Goal: Transaction & Acquisition: Purchase product/service

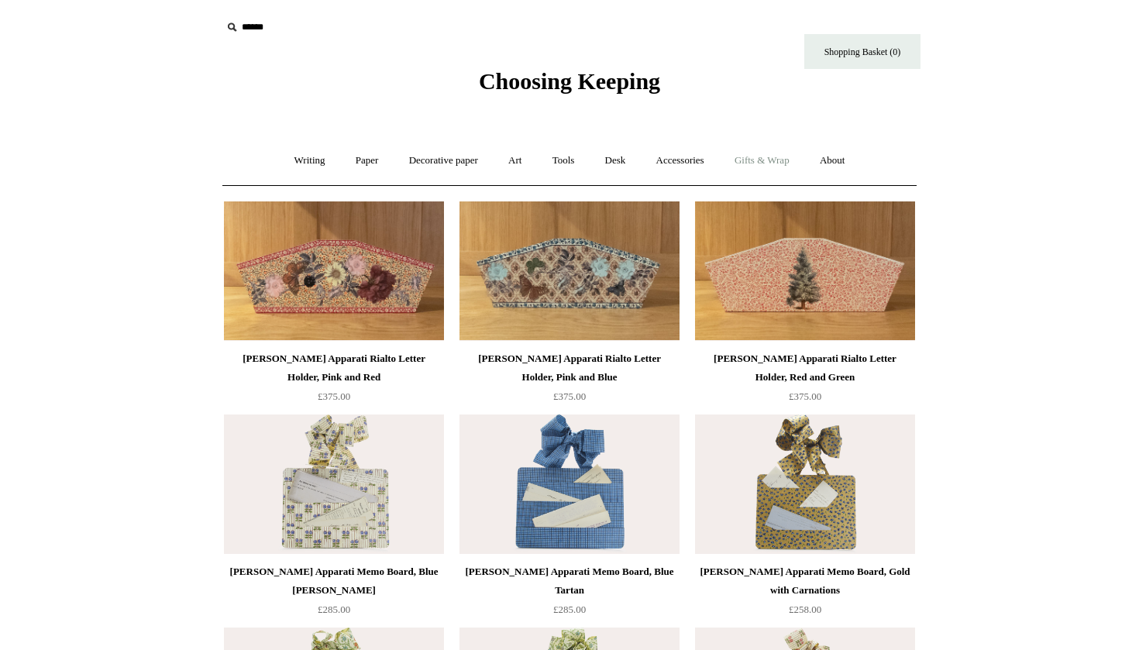
click at [802, 158] on link "Gifts & Wrap +" at bounding box center [761, 160] width 83 height 41
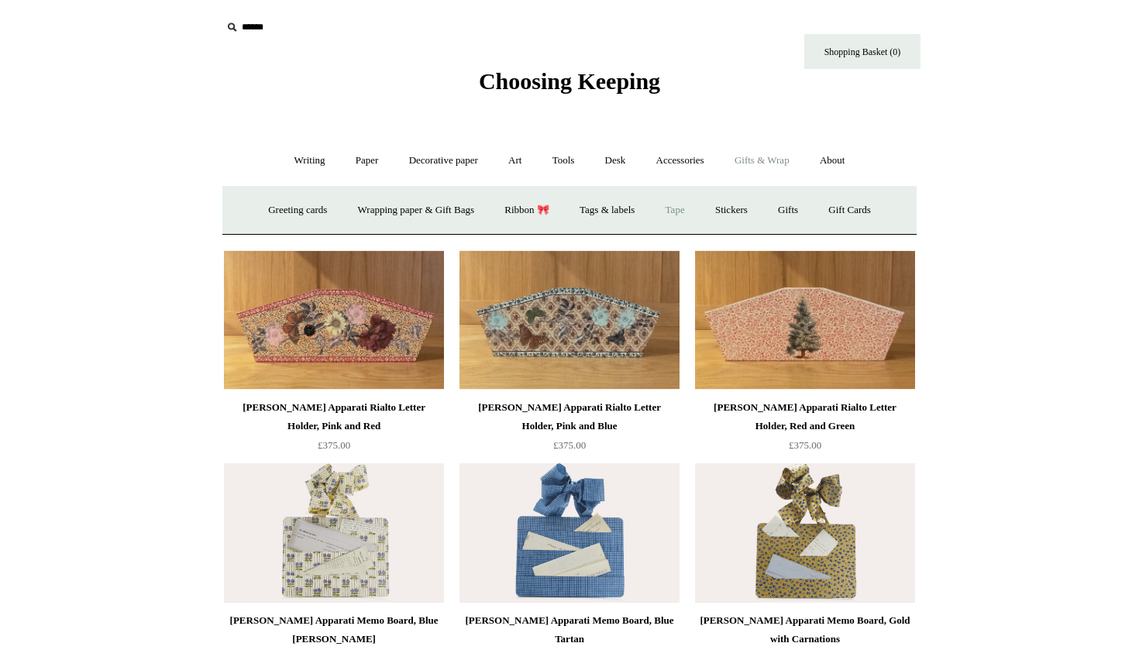
click at [684, 212] on link "Tape" at bounding box center [675, 210] width 47 height 41
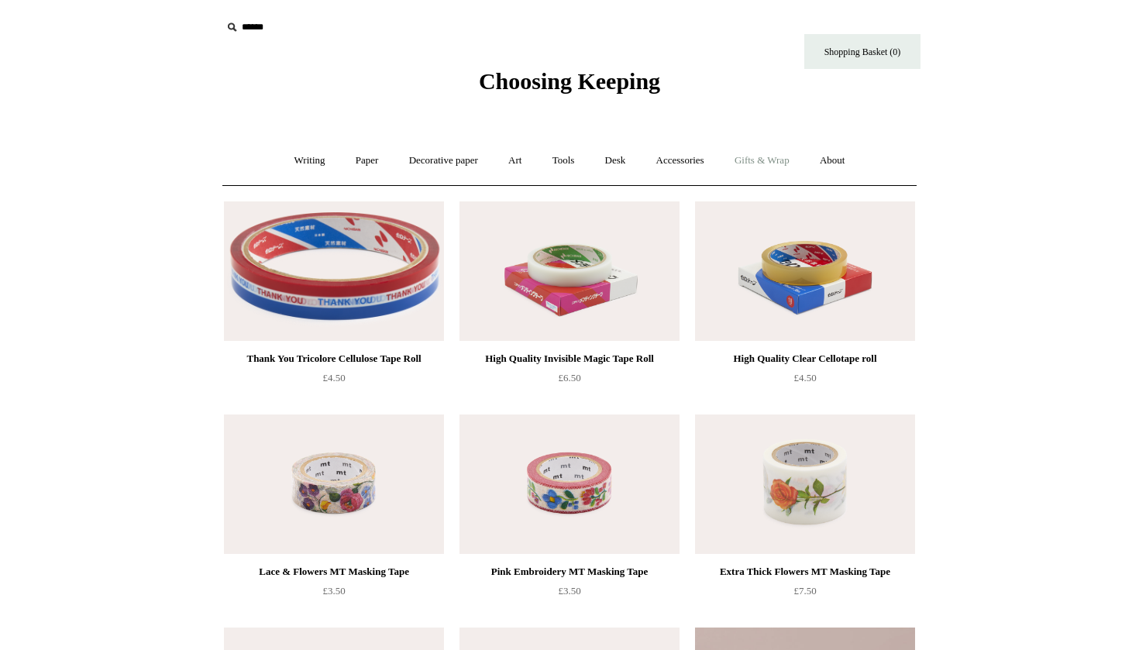
click at [763, 158] on link "Gifts & Wrap +" at bounding box center [761, 160] width 83 height 41
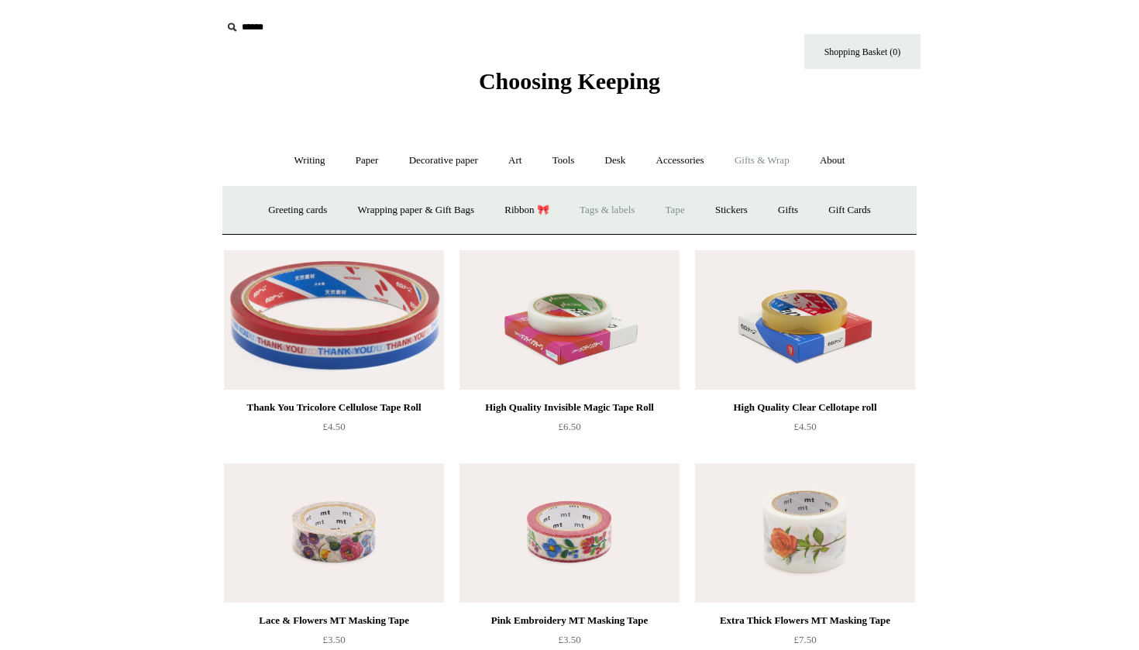
click at [607, 208] on link "Tags & labels" at bounding box center [607, 210] width 83 height 41
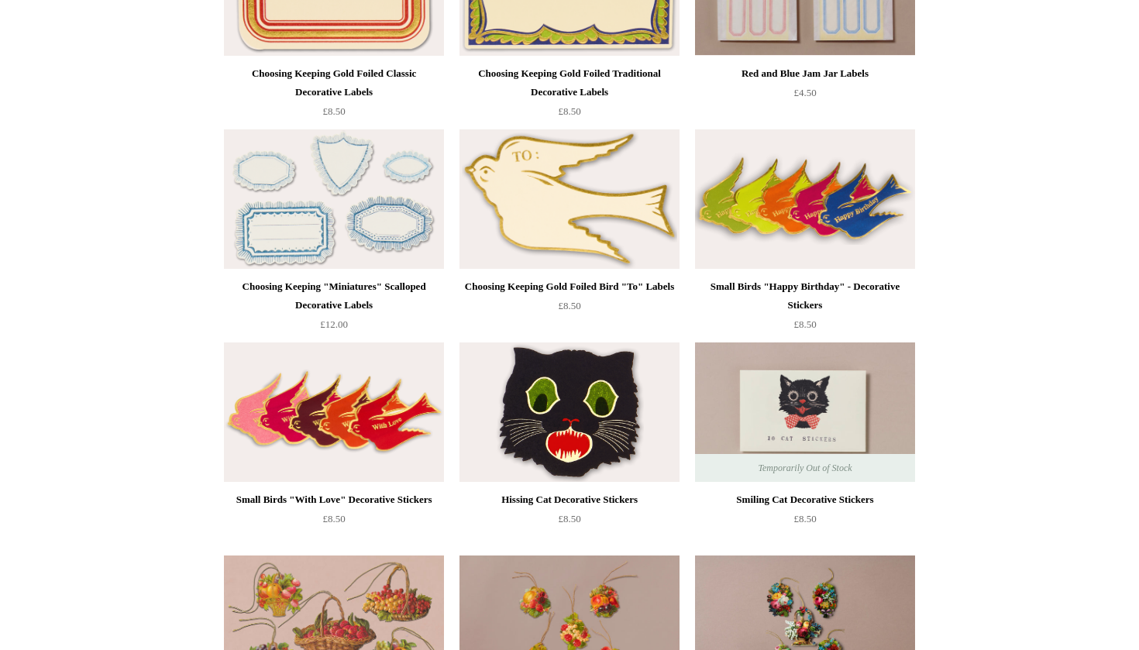
scroll to position [270, 0]
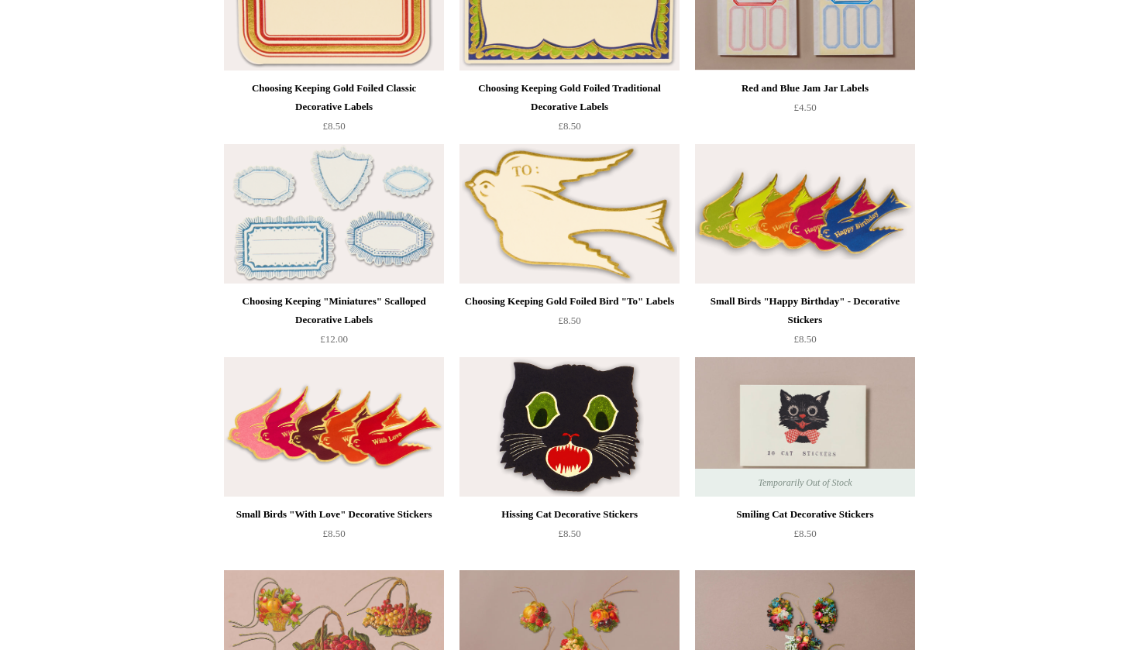
click at [377, 423] on img at bounding box center [334, 426] width 220 height 139
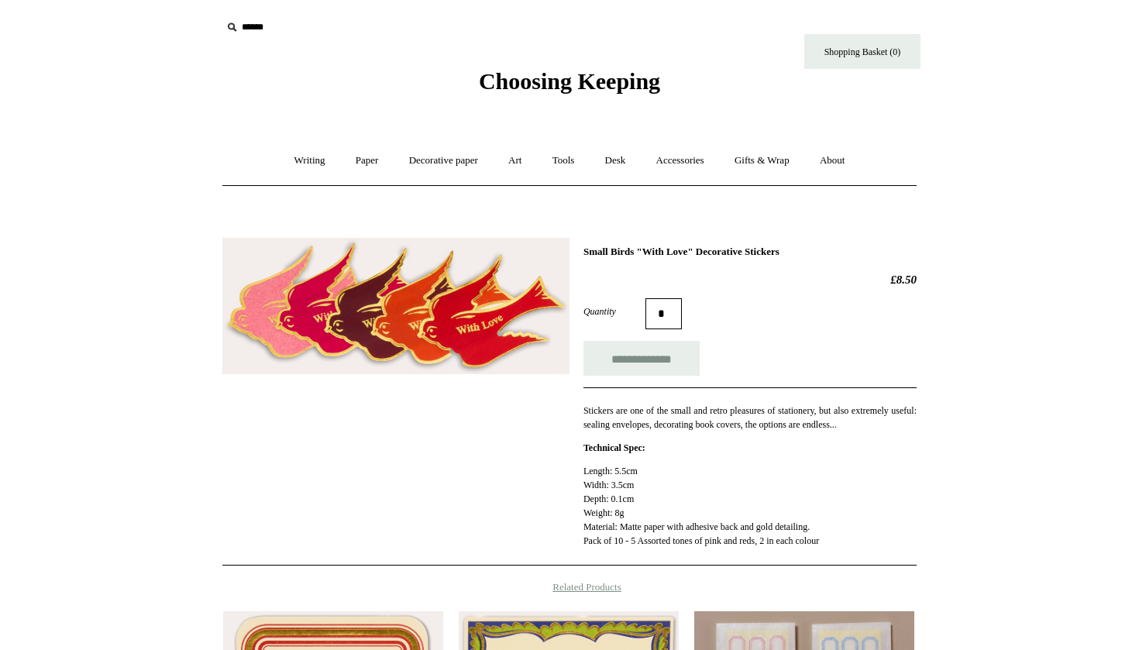
click at [393, 294] on img at bounding box center [395, 306] width 347 height 137
